Goal: Information Seeking & Learning: Learn about a topic

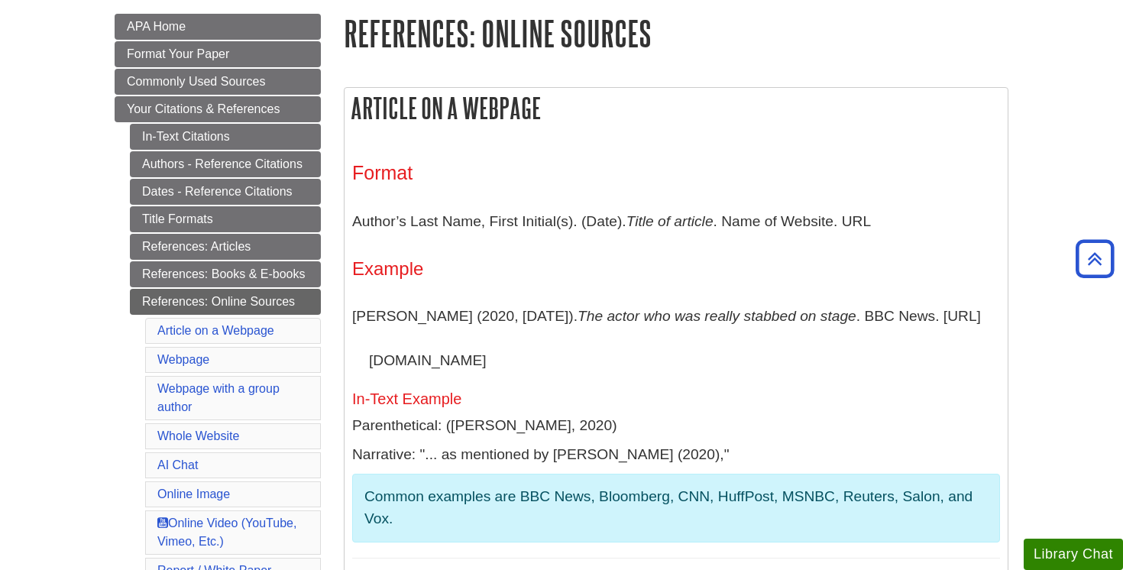
scroll to position [221, 0]
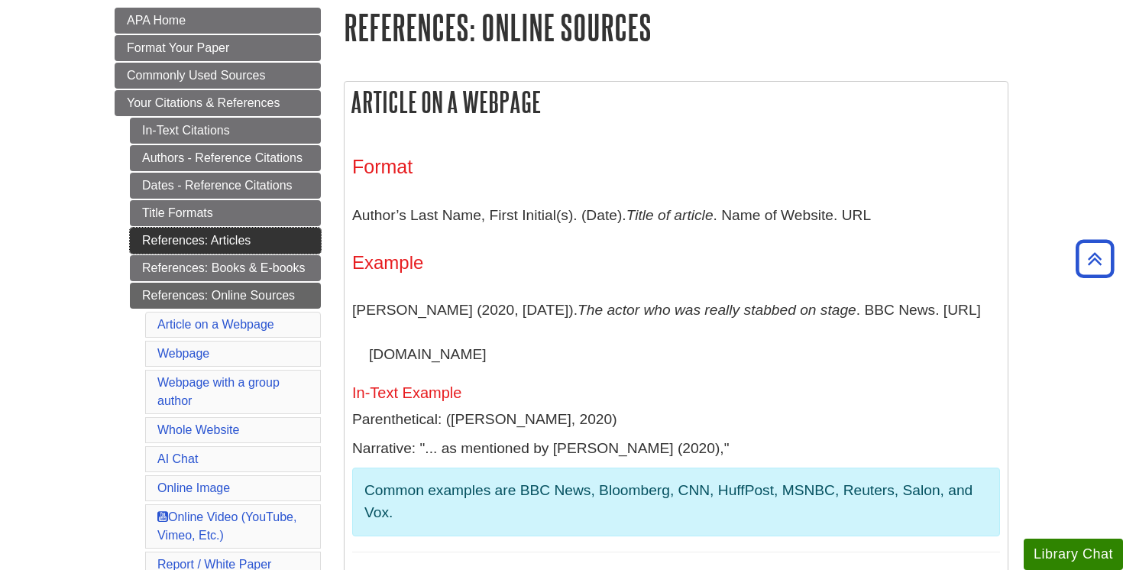
click at [237, 240] on link "References: Articles" at bounding box center [225, 241] width 191 height 26
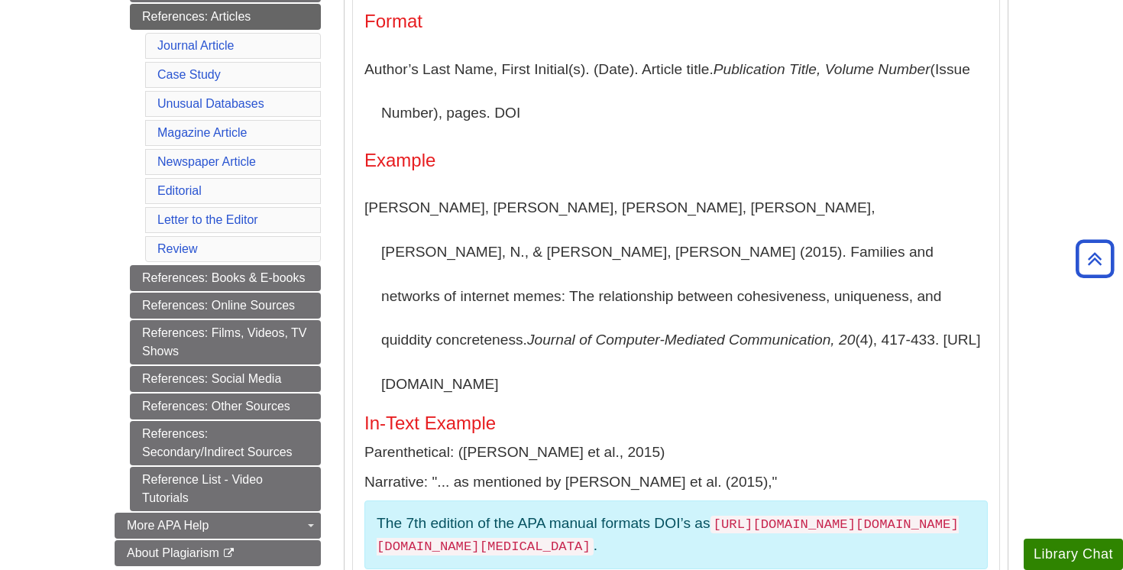
scroll to position [420, 0]
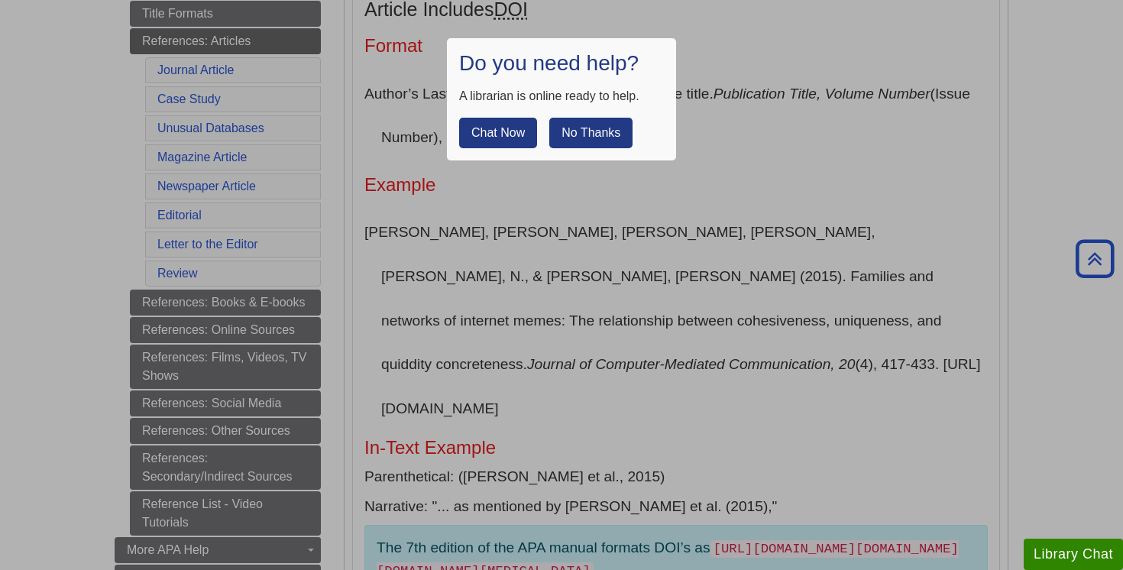
click at [580, 130] on button "No Thanks" at bounding box center [590, 133] width 83 height 31
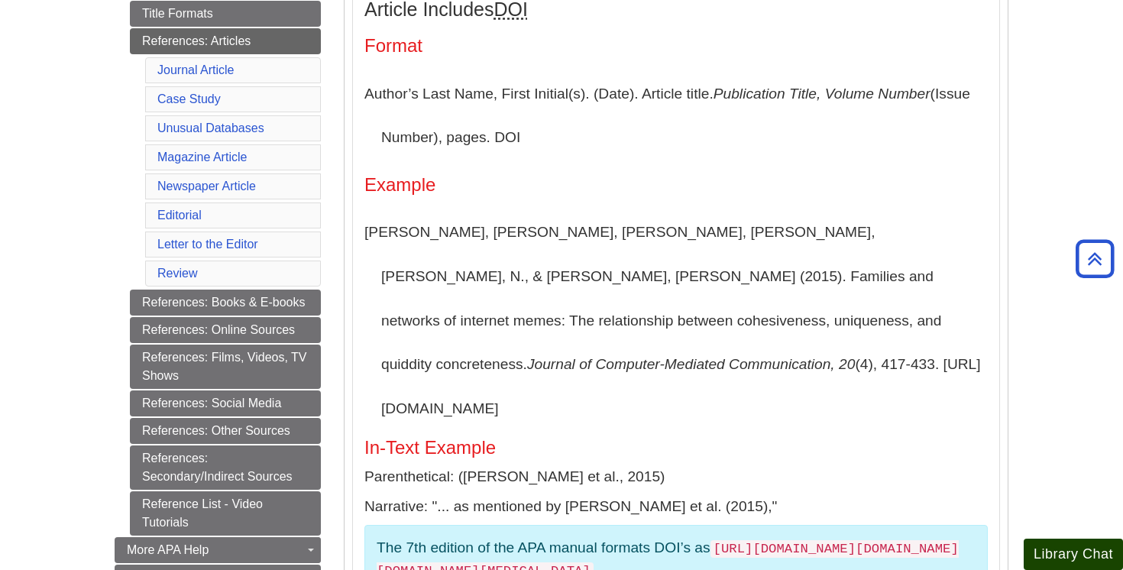
click at [1049, 551] on button "Library Chat" at bounding box center [1072, 553] width 99 height 31
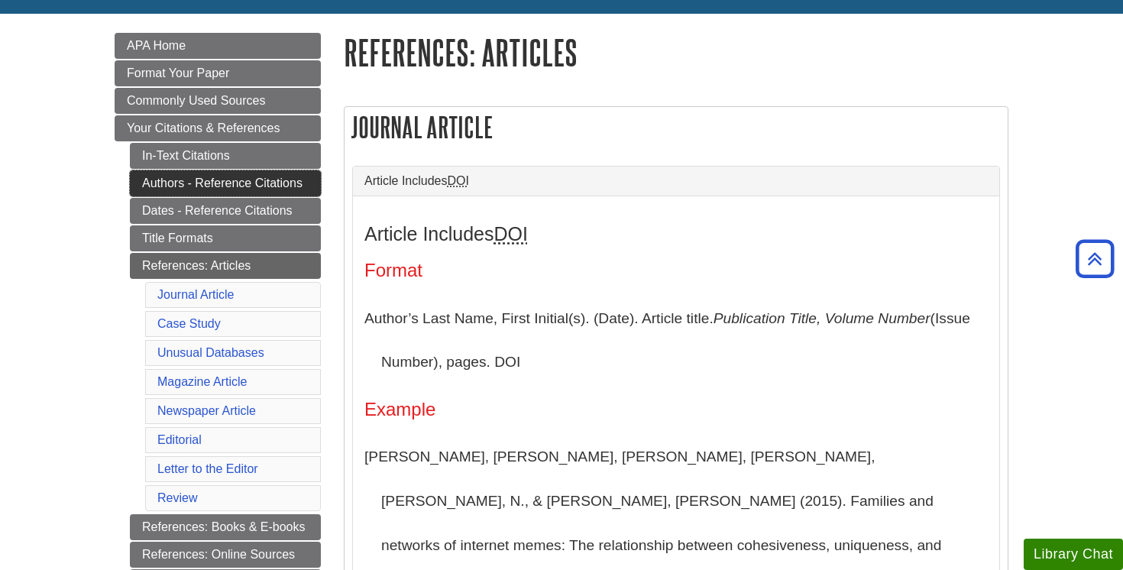
scroll to position [188, 0]
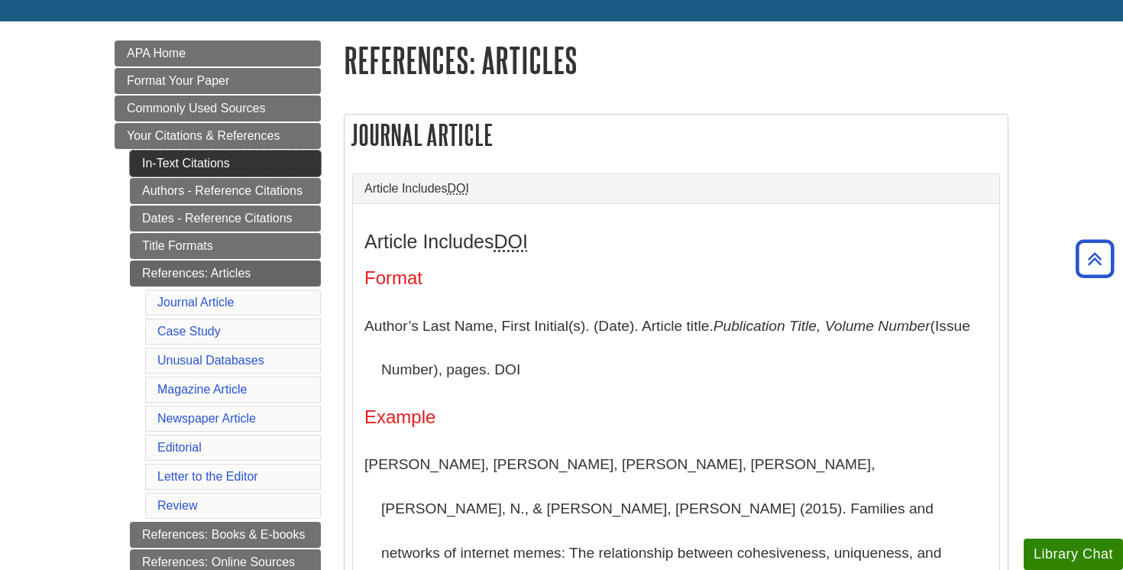
click at [247, 169] on link "In-Text Citations" at bounding box center [225, 163] width 191 height 26
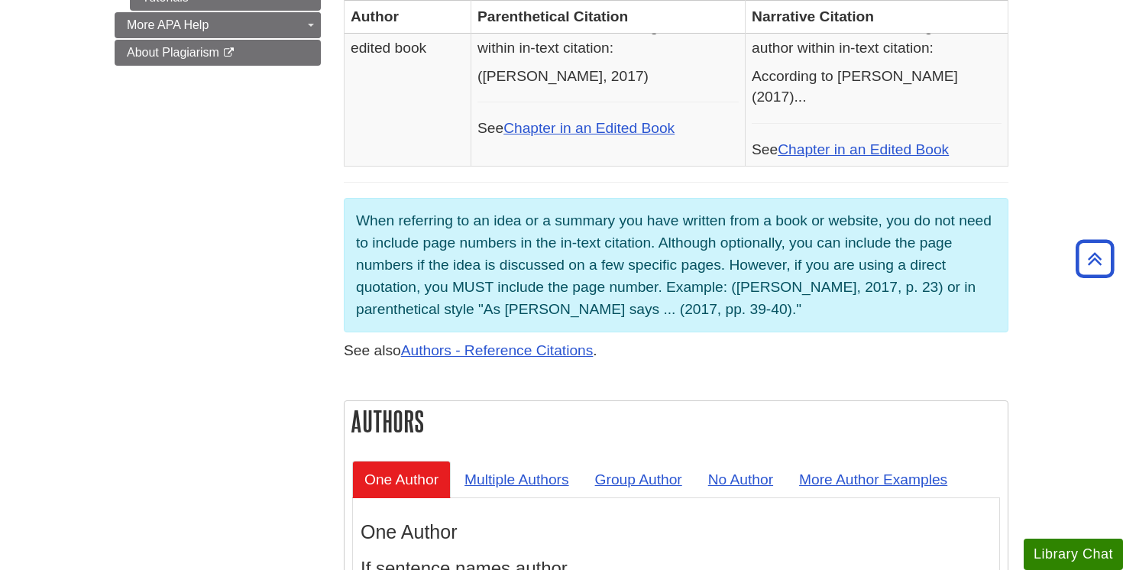
scroll to position [1044, 0]
